Goal: Communication & Community: Answer question/provide support

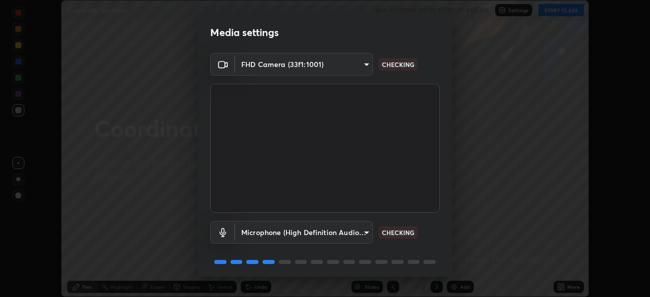
scroll to position [36, 0]
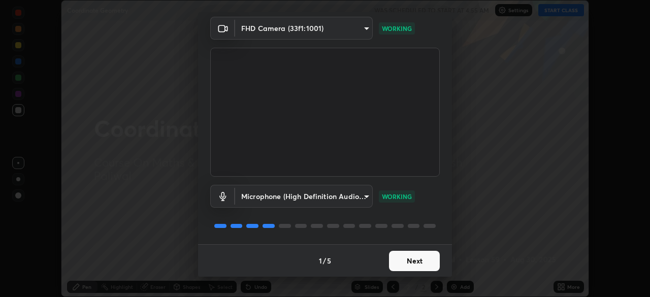
click at [411, 259] on button "Next" at bounding box center [414, 261] width 51 height 20
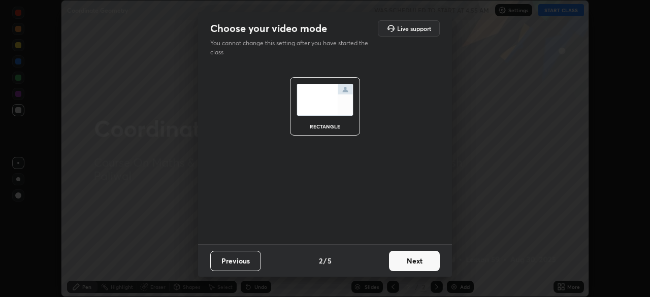
scroll to position [0, 0]
click at [413, 258] on button "Next" at bounding box center [414, 261] width 51 height 20
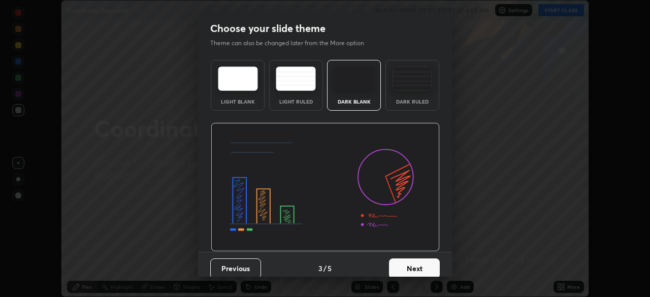
click at [415, 273] on button "Next" at bounding box center [414, 268] width 51 height 20
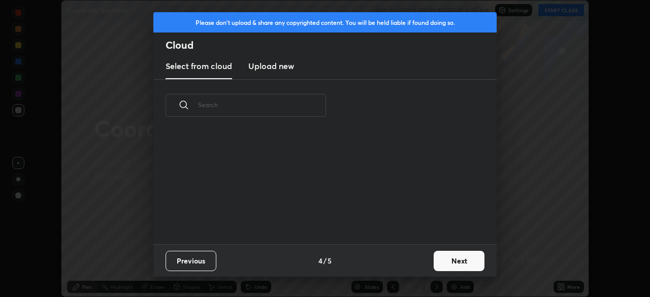
scroll to position [113, 326]
click at [434, 261] on button "Next" at bounding box center [459, 261] width 51 height 20
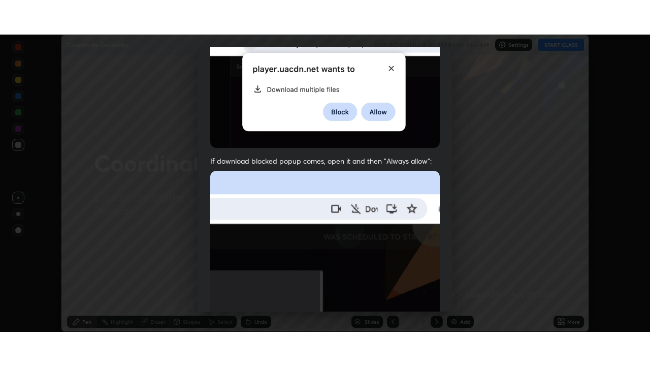
scroll to position [243, 0]
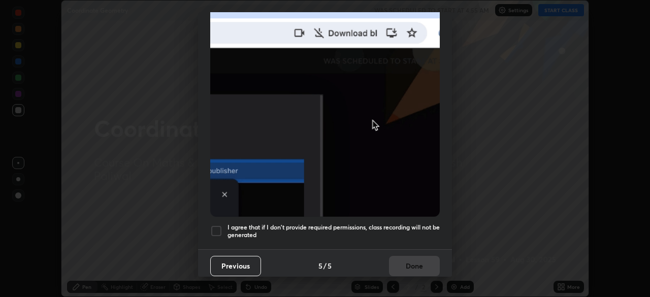
click at [221, 225] on div at bounding box center [216, 231] width 12 height 12
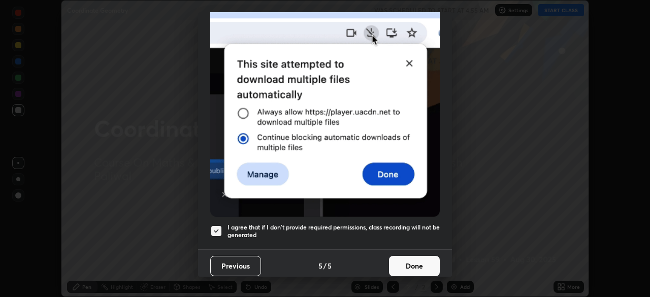
click at [412, 261] on button "Done" at bounding box center [414, 266] width 51 height 20
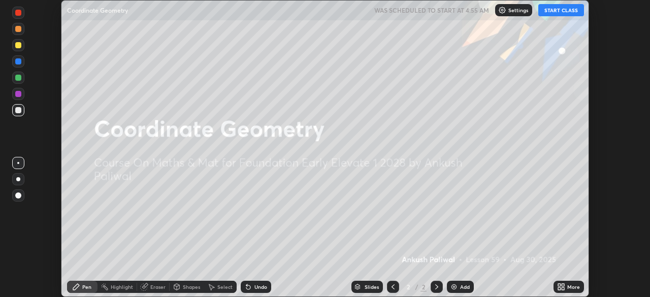
click at [556, 13] on button "START CLASS" at bounding box center [561, 10] width 46 height 12
click at [456, 287] on img at bounding box center [454, 287] width 8 height 8
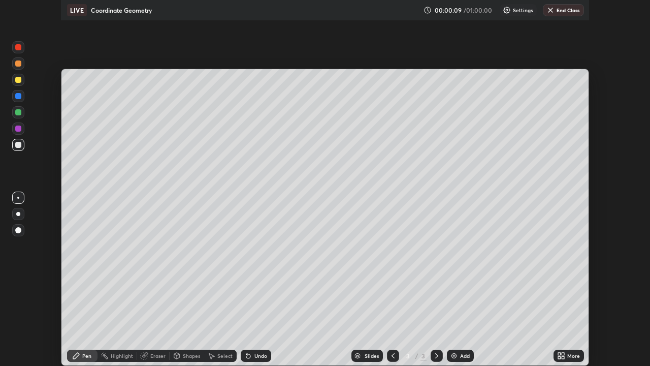
scroll to position [366, 650]
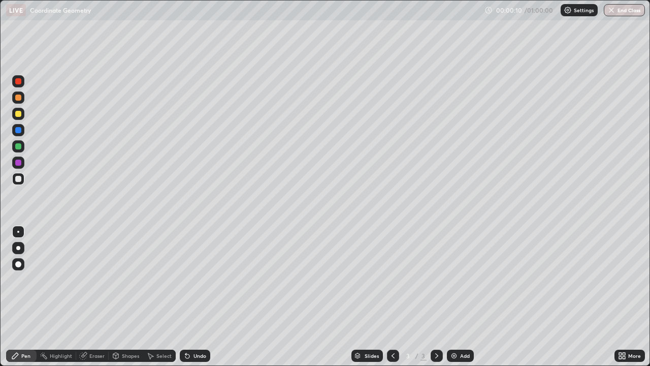
click at [458, 297] on div "Add" at bounding box center [460, 355] width 27 height 12
click at [456, 297] on div "Add" at bounding box center [460, 355] width 27 height 12
click at [185, 297] on icon at bounding box center [187, 356] width 4 height 4
click at [461, 297] on div "Add" at bounding box center [460, 355] width 27 height 12
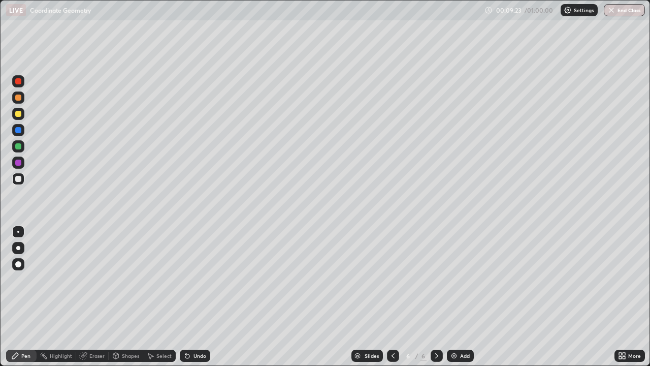
click at [185, 297] on icon at bounding box center [187, 356] width 4 height 4
click at [187, 297] on icon at bounding box center [187, 356] width 4 height 4
click at [185, 297] on icon at bounding box center [185, 353] width 1 height 1
click at [87, 297] on div "Eraser" at bounding box center [92, 355] width 32 height 12
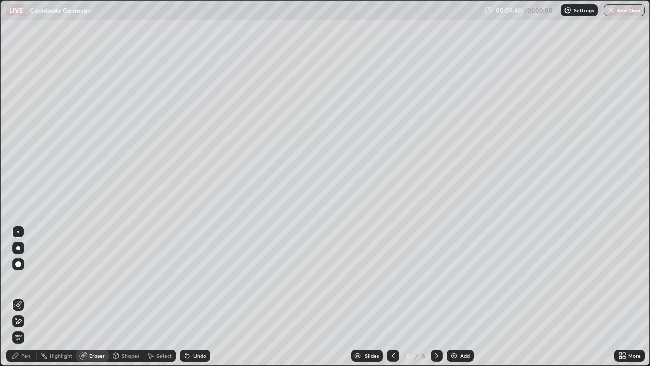
click at [15, 297] on icon at bounding box center [15, 355] width 6 height 6
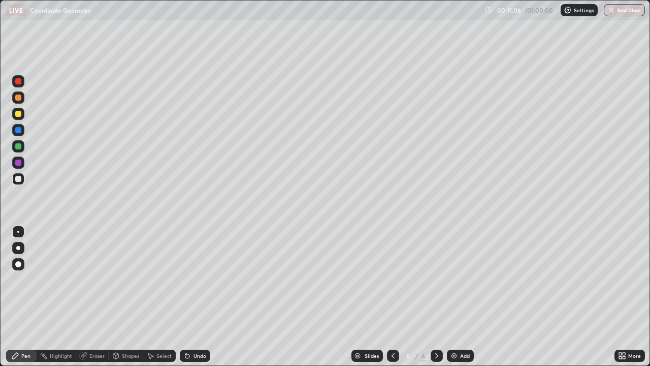
click at [89, 297] on div "Eraser" at bounding box center [96, 355] width 15 height 5
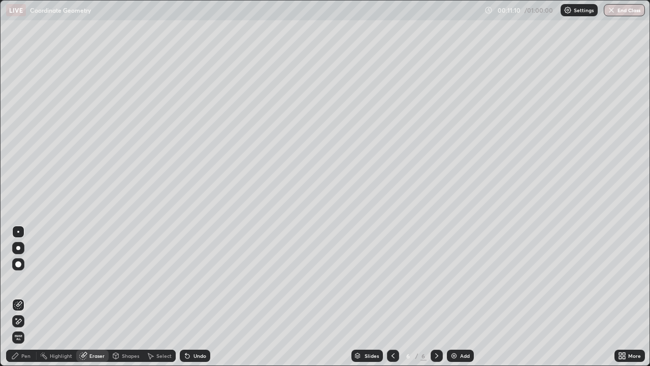
click at [17, 297] on icon at bounding box center [15, 355] width 6 height 6
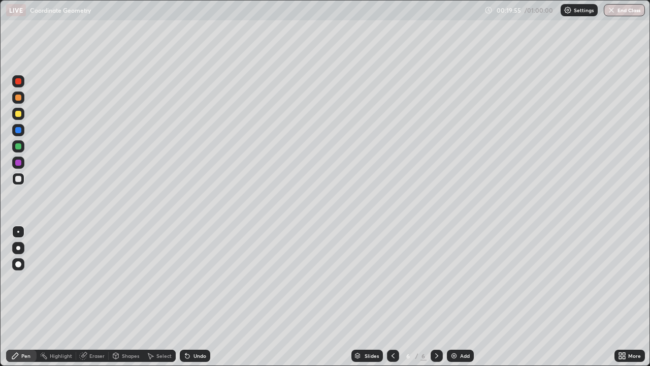
click at [460, 297] on div "Add" at bounding box center [465, 355] width 10 height 5
click at [16, 129] on div at bounding box center [18, 130] width 6 height 6
click at [17, 145] on div at bounding box center [18, 146] width 6 height 6
click at [185, 297] on icon at bounding box center [185, 353] width 1 height 1
click at [457, 297] on div "Add" at bounding box center [460, 355] width 27 height 12
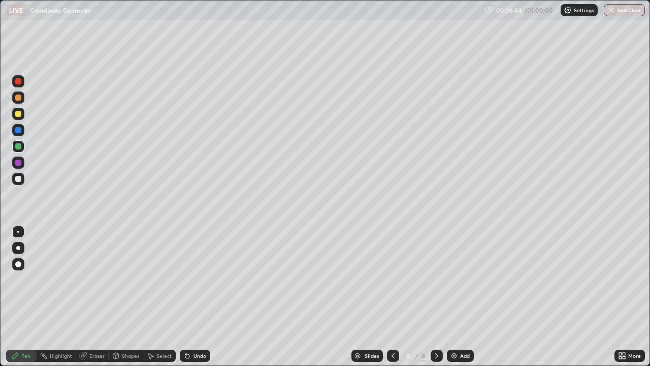
click at [186, 297] on icon at bounding box center [187, 356] width 4 height 4
click at [454, 297] on img at bounding box center [454, 355] width 8 height 8
click at [14, 129] on div at bounding box center [18, 130] width 12 height 12
click at [189, 297] on icon at bounding box center [187, 355] width 8 height 8
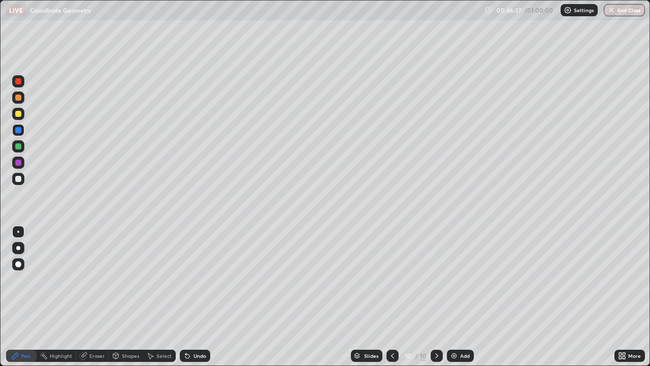
click at [189, 297] on icon at bounding box center [187, 355] width 8 height 8
click at [453, 297] on img at bounding box center [454, 355] width 8 height 8
click at [447, 297] on div "Add" at bounding box center [460, 355] width 27 height 12
click at [620, 15] on button "End Class" at bounding box center [625, 10] width 40 height 12
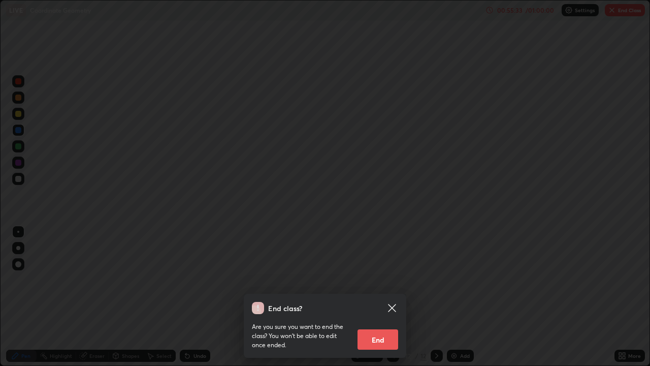
click at [383, 297] on button "End" at bounding box center [377, 339] width 41 height 20
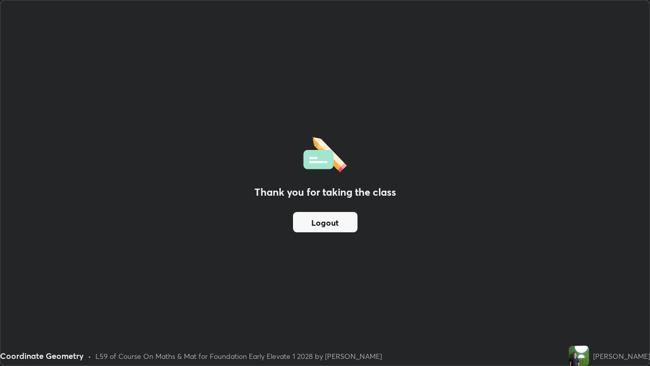
click at [321, 220] on button "Logout" at bounding box center [325, 222] width 64 height 20
